Goal: Find specific page/section: Find specific page/section

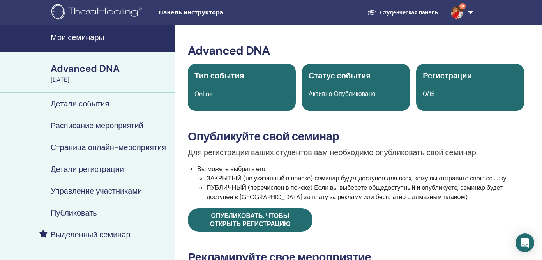
click at [89, 37] on h4 "Мои семинары" at bounding box center [111, 37] width 120 height 9
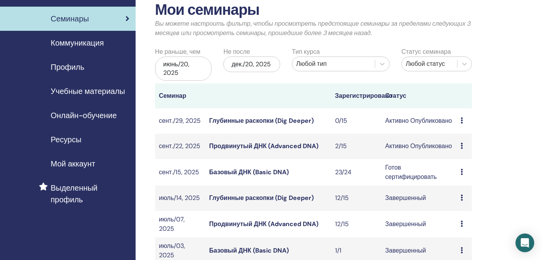
scroll to position [46, 0]
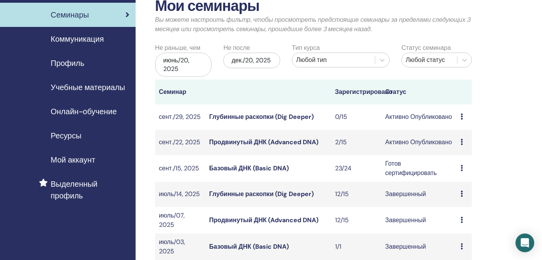
click at [232, 144] on link "Продвинутый ДНК (Advanced DNA)" at bounding box center [263, 142] width 109 height 8
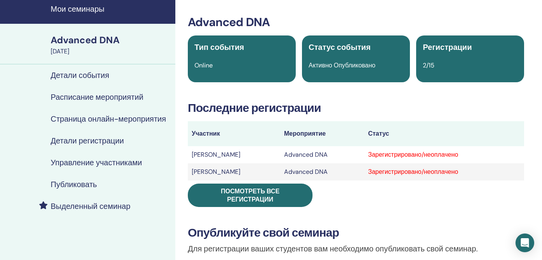
scroll to position [47, 0]
